Goal: Information Seeking & Learning: Learn about a topic

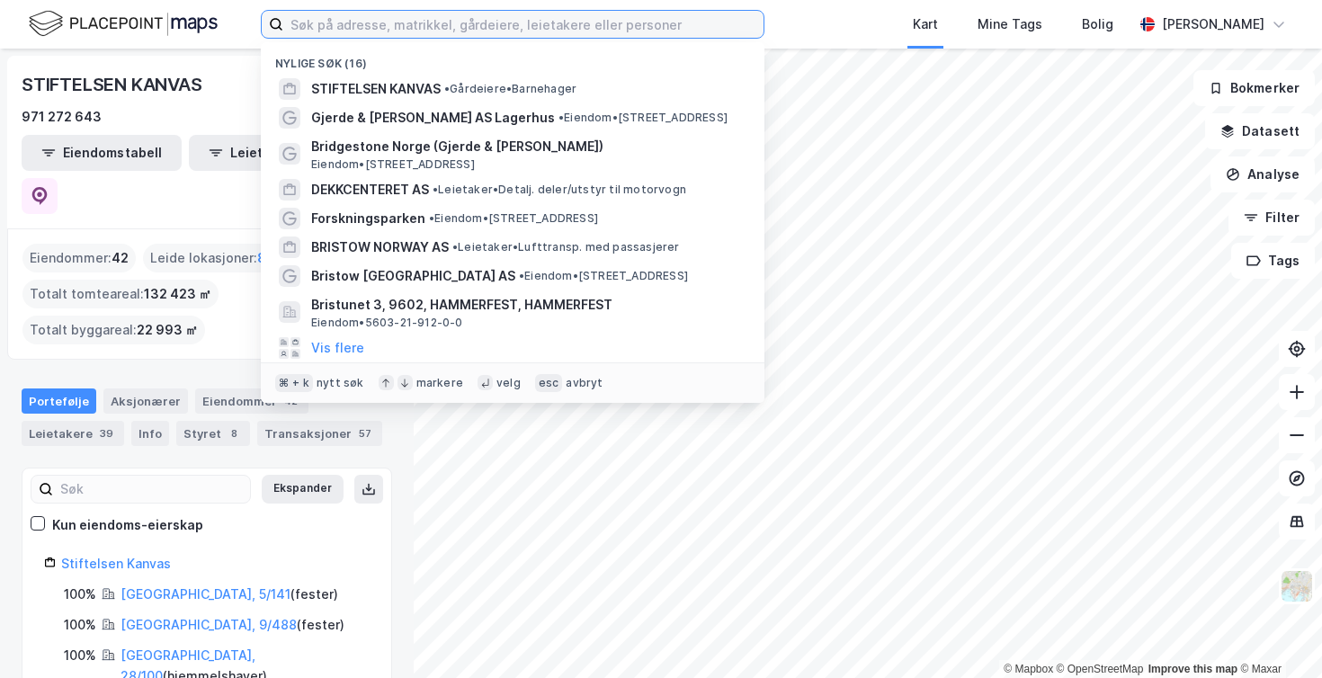
click at [559, 15] on input at bounding box center [523, 24] width 480 height 27
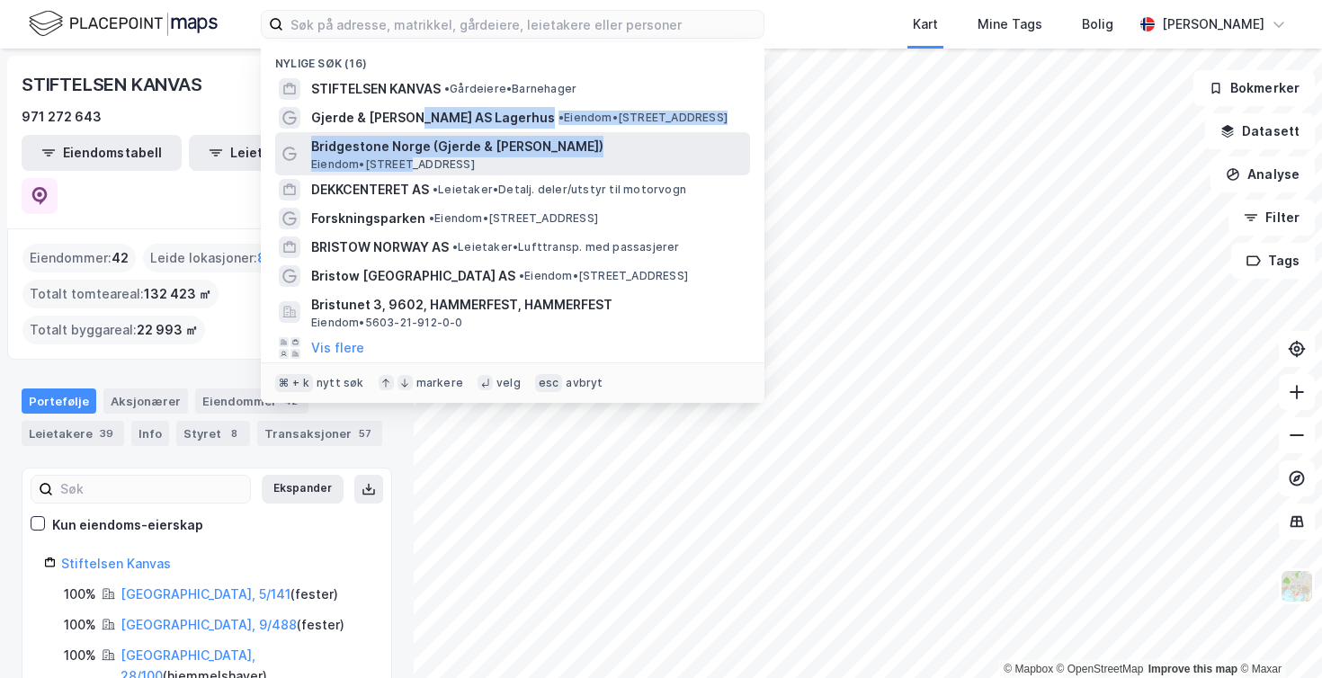
drag, startPoint x: 412, startPoint y: 115, endPoint x: 410, endPoint y: 159, distance: 44.1
click at [410, 159] on div "Nylige søk (16) STIFTELSEN [PERSON_NAME] & [PERSON_NAME] AS Lagerhus • Eiendom …" at bounding box center [513, 222] width 504 height 361
click at [376, 152] on span "Bridgestone Norge (Gjerde & [PERSON_NAME])" at bounding box center [527, 147] width 432 height 22
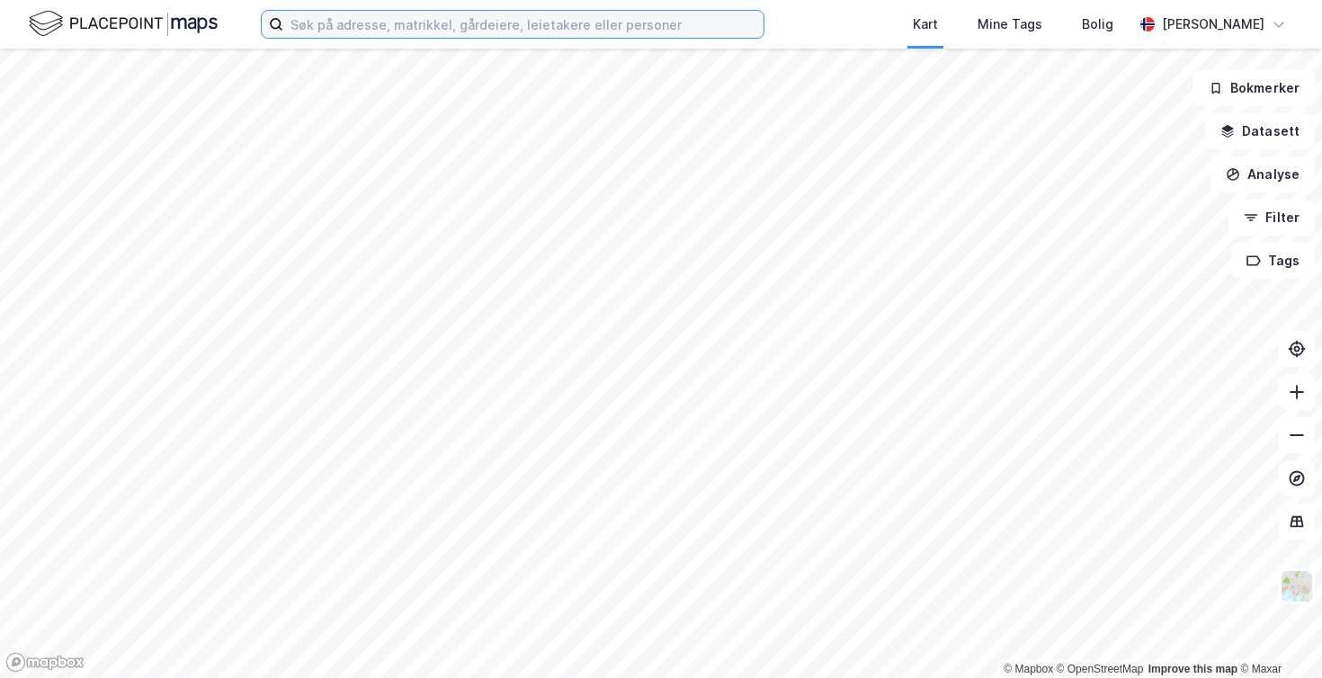
click at [352, 32] on input at bounding box center [523, 24] width 480 height 27
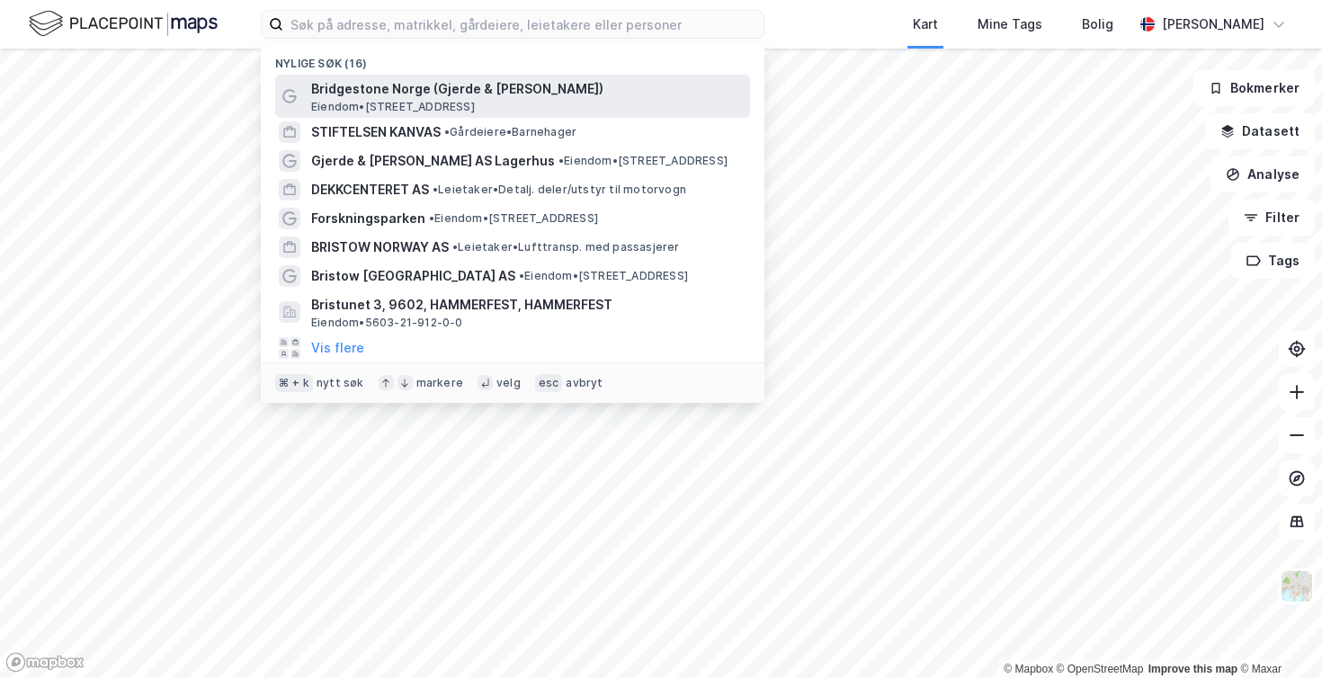
click at [341, 84] on span "Bridgestone Norge (Gjerde & [PERSON_NAME])" at bounding box center [527, 89] width 432 height 22
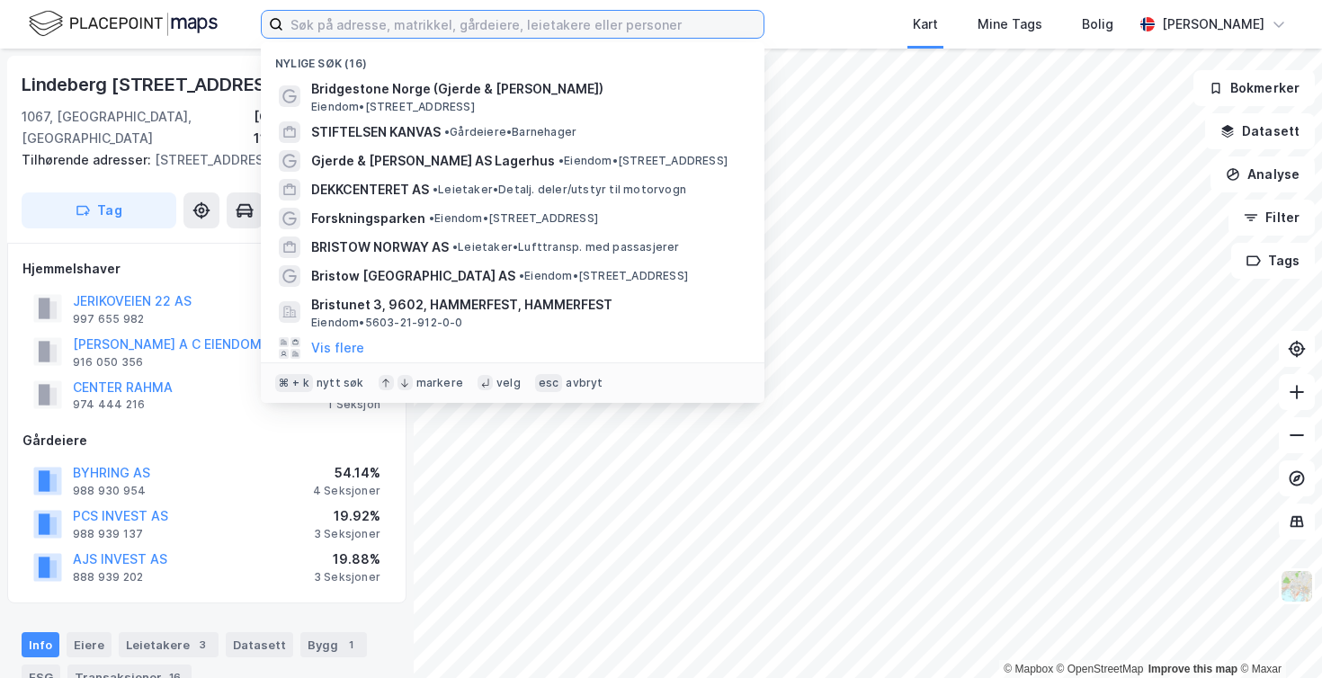
click at [352, 21] on input at bounding box center [523, 24] width 480 height 27
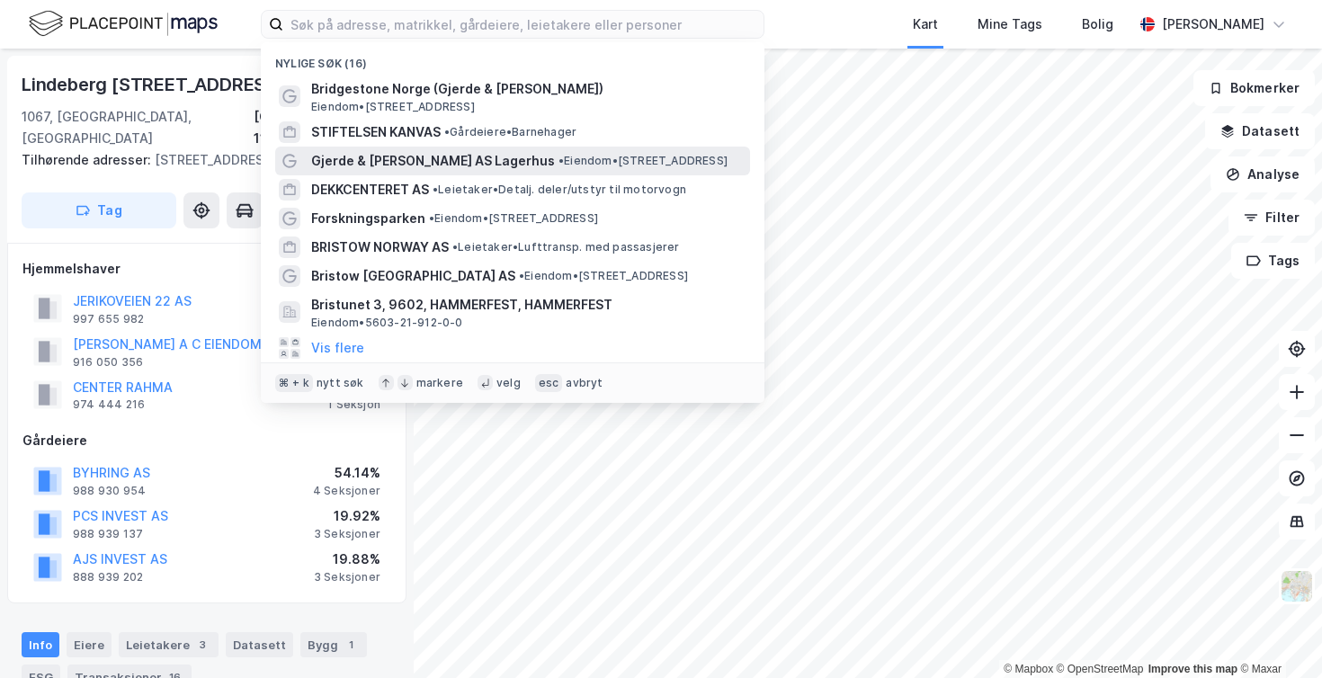
click at [346, 157] on span "Gjerde & [PERSON_NAME] AS Lagerhus" at bounding box center [433, 161] width 244 height 22
